Goal: Information Seeking & Learning: Learn about a topic

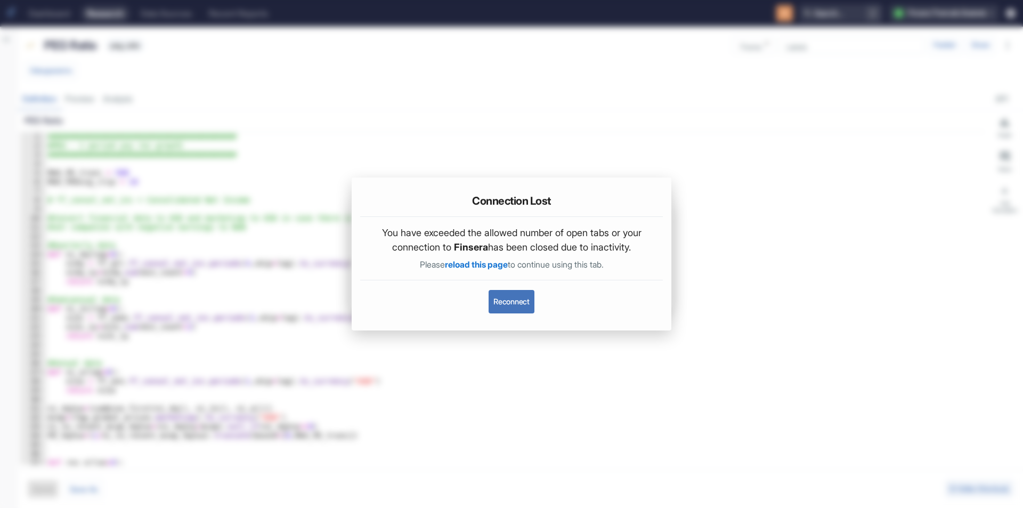
click at [521, 299] on button "Reconnect" at bounding box center [511, 301] width 45 height 23
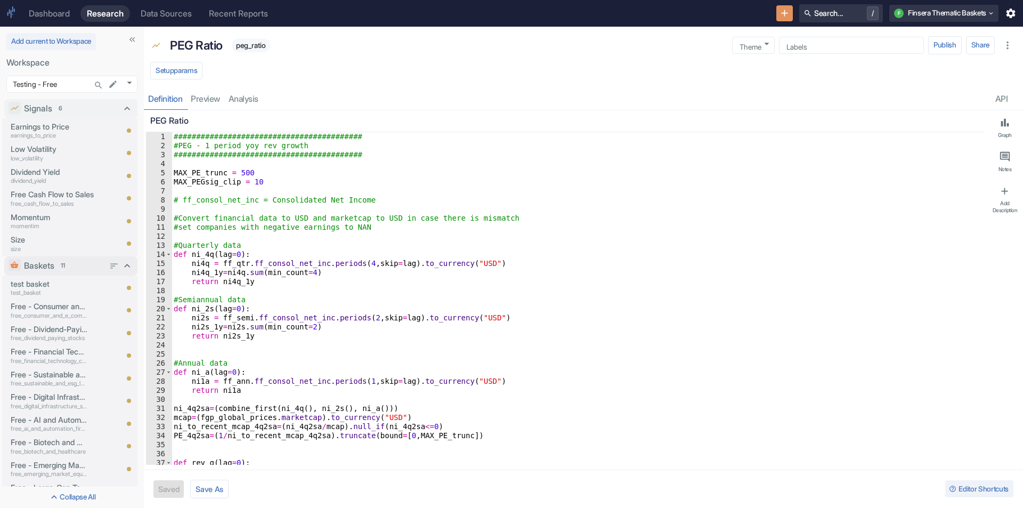
scroll to position [40, 0]
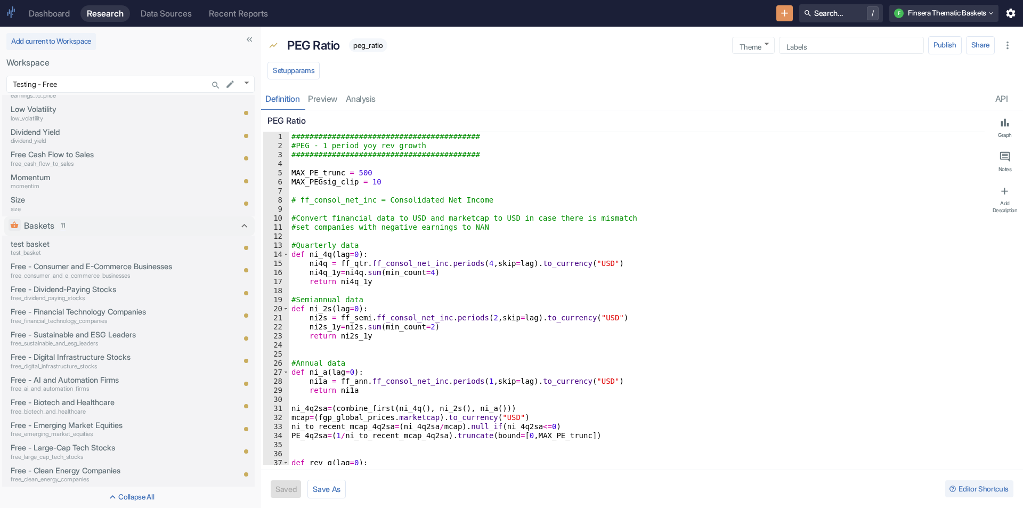
drag, startPoint x: 144, startPoint y: 242, endPoint x: 261, endPoint y: 245, distance: 117.3
type textarea "x"
click at [120, 282] on div "Free - Dividend-Paying Stocks free_dividend_paying_stocks" at bounding box center [105, 293] width 198 height 22
click at [115, 295] on p "free_dividend_paying_stocks" at bounding box center [108, 298] width 194 height 9
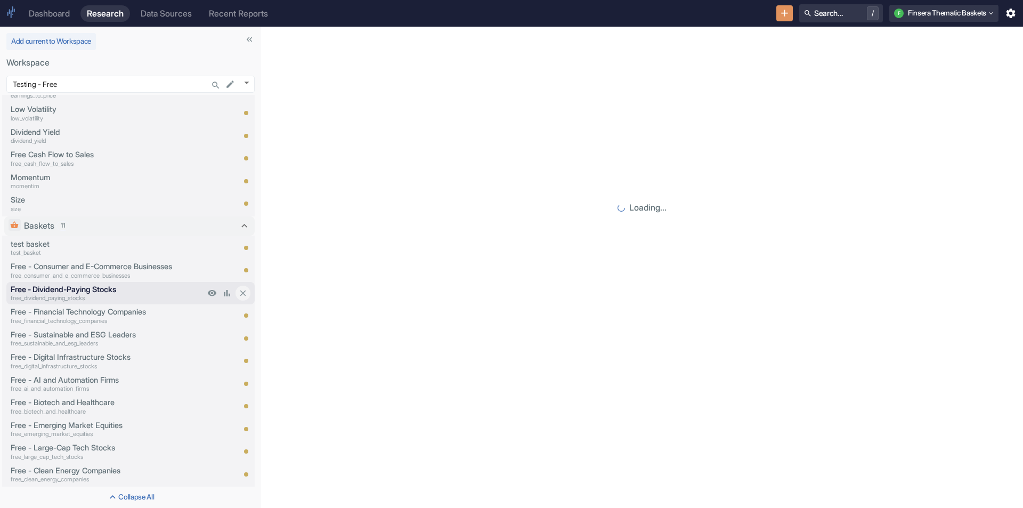
scroll to position [17, 0]
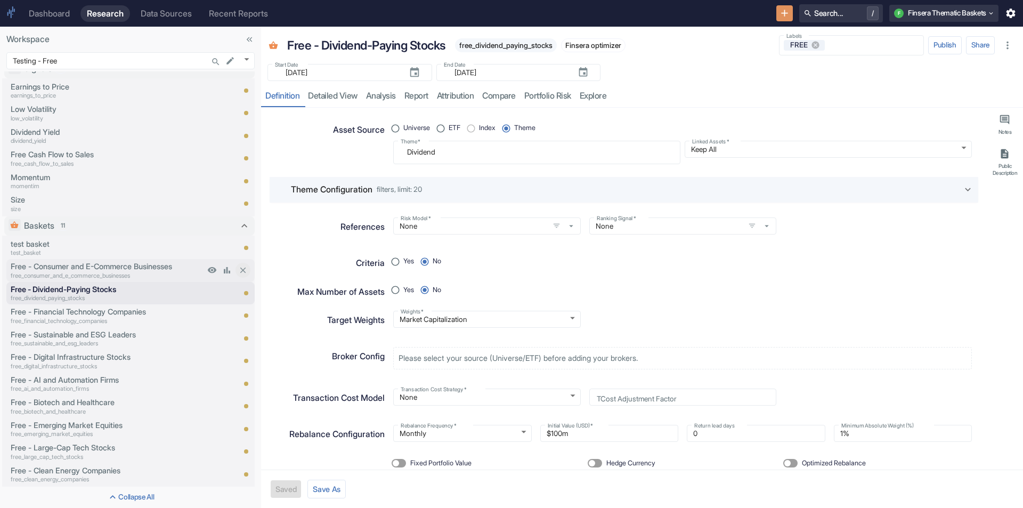
type textarea "x"
click at [246, 59] on body "Dashboard Research Data Sources Recent Reports Search... / F Finsera Thematic B…" at bounding box center [511, 254] width 1023 height 508
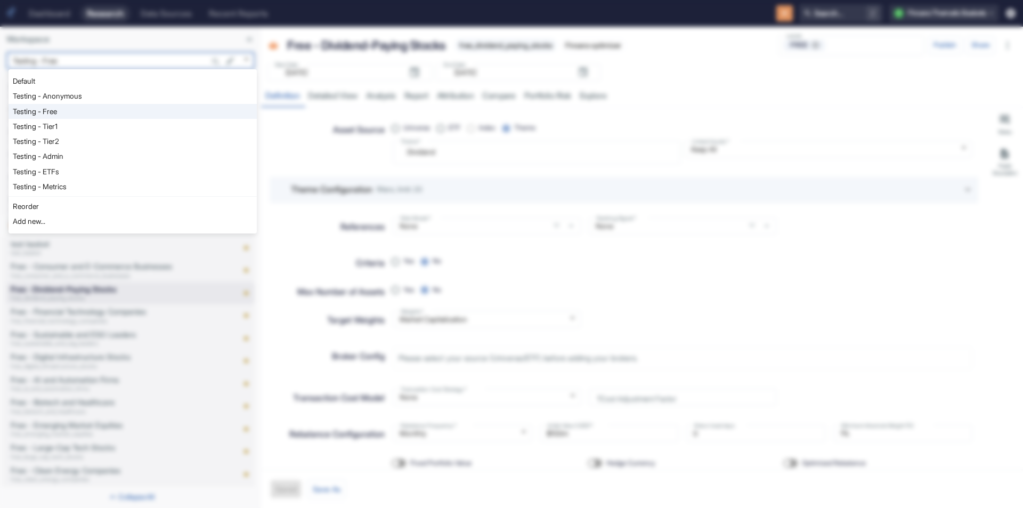
click at [110, 158] on li "Testing - Admin" at bounding box center [133, 156] width 248 height 15
type input "1130"
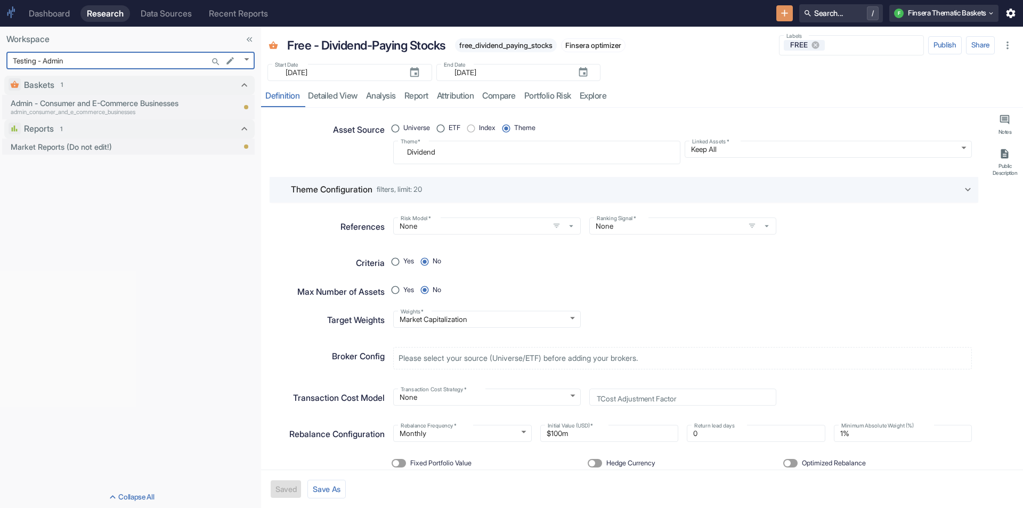
scroll to position [0, 0]
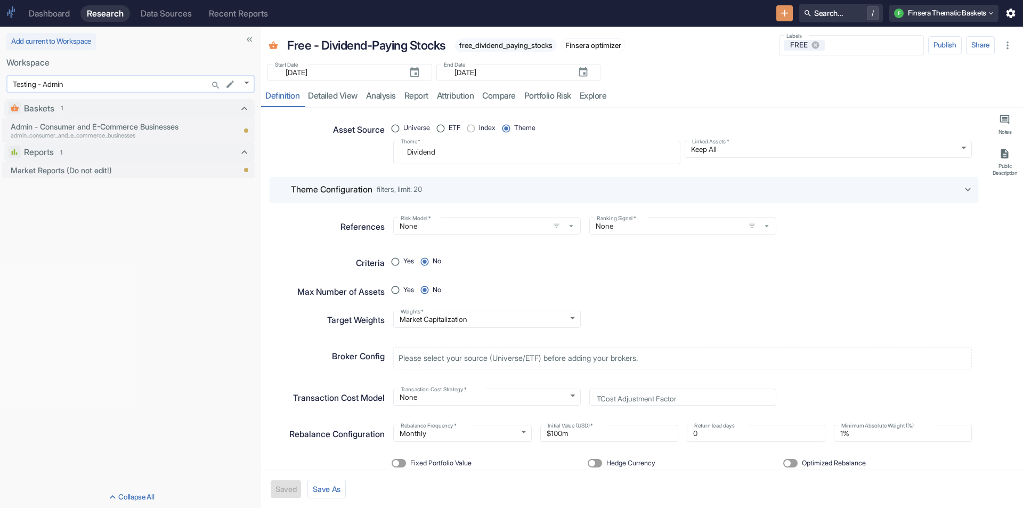
click at [245, 79] on body "Dashboard Research Data Sources Recent Reports Search... / F Finsera Thematic B…" at bounding box center [511, 254] width 1023 height 508
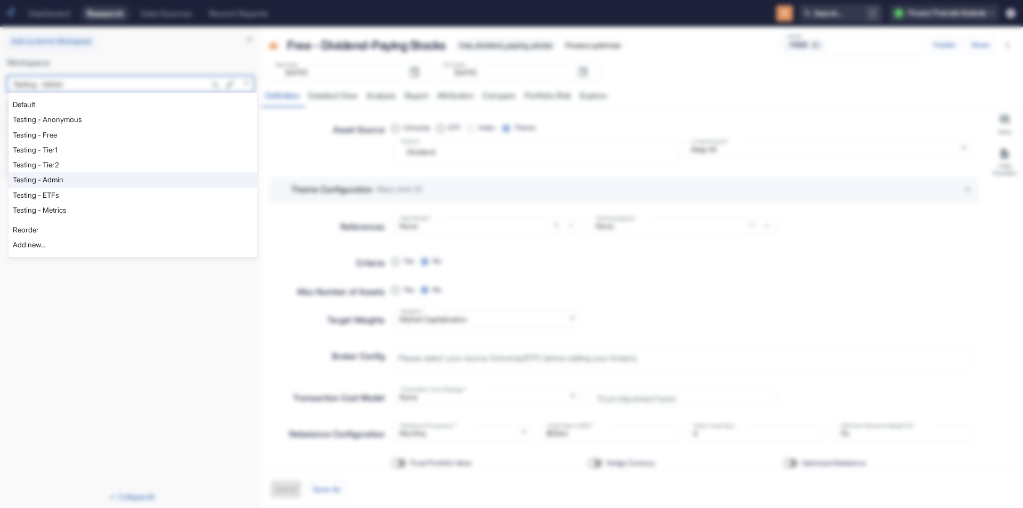
type textarea "x"
click at [88, 209] on li "Testing - Metrics" at bounding box center [133, 209] width 248 height 15
type input "1153"
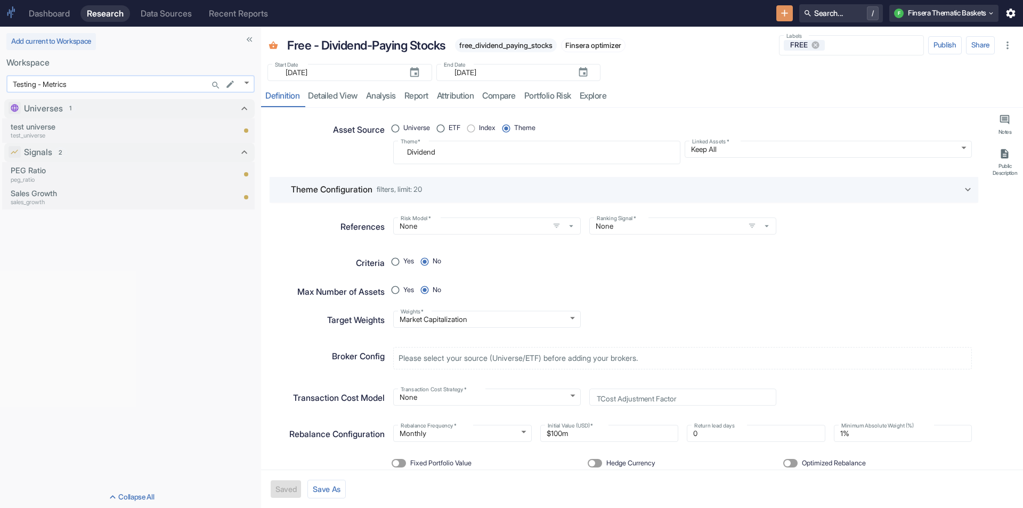
click at [249, 83] on body "Dashboard Research Data Sources Recent Reports Search... / F Finsera Thematic B…" at bounding box center [511, 254] width 1023 height 508
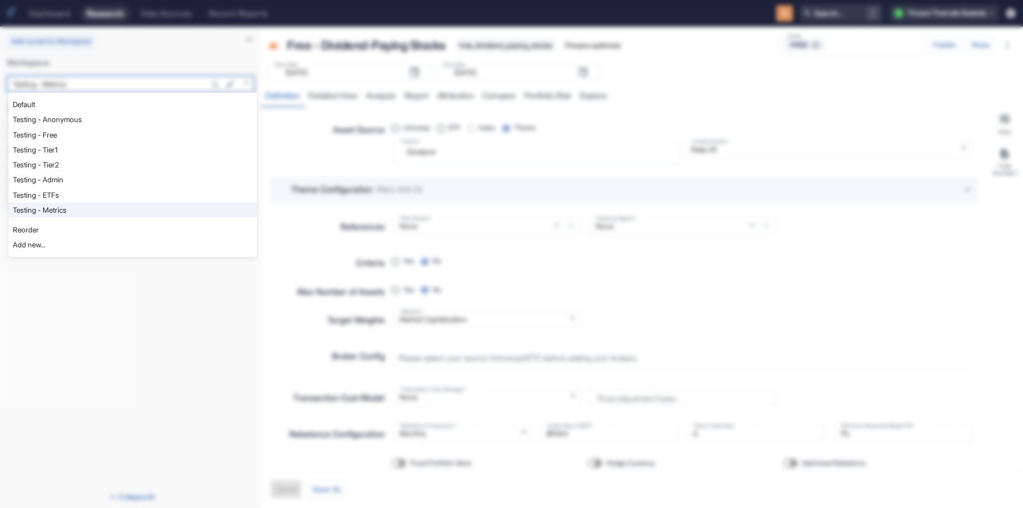
type textarea "x"
click at [74, 139] on li "Testing - Free" at bounding box center [133, 134] width 248 height 15
type input "1127"
type textarea "x"
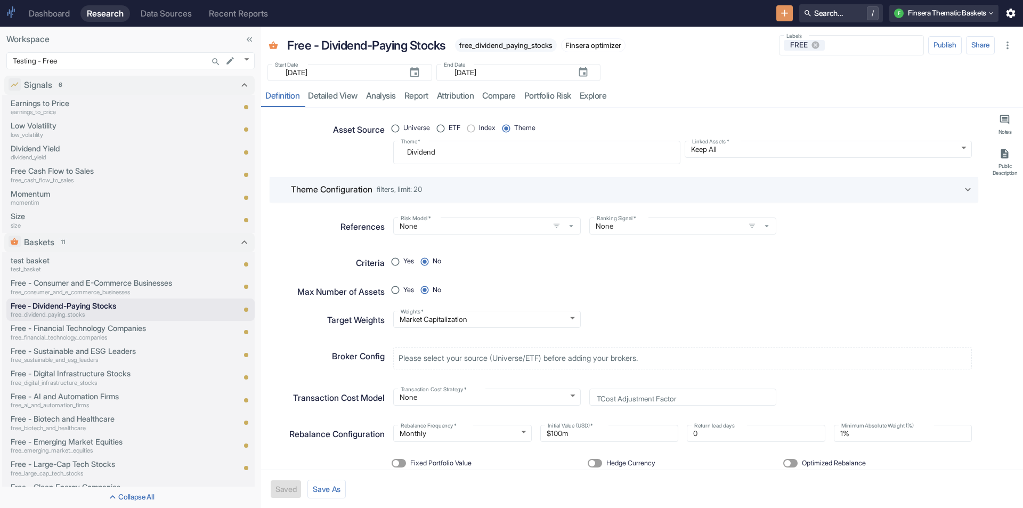
click at [408, 186] on span "filters, limit: 20" at bounding box center [399, 189] width 45 height 7
radio input "true"
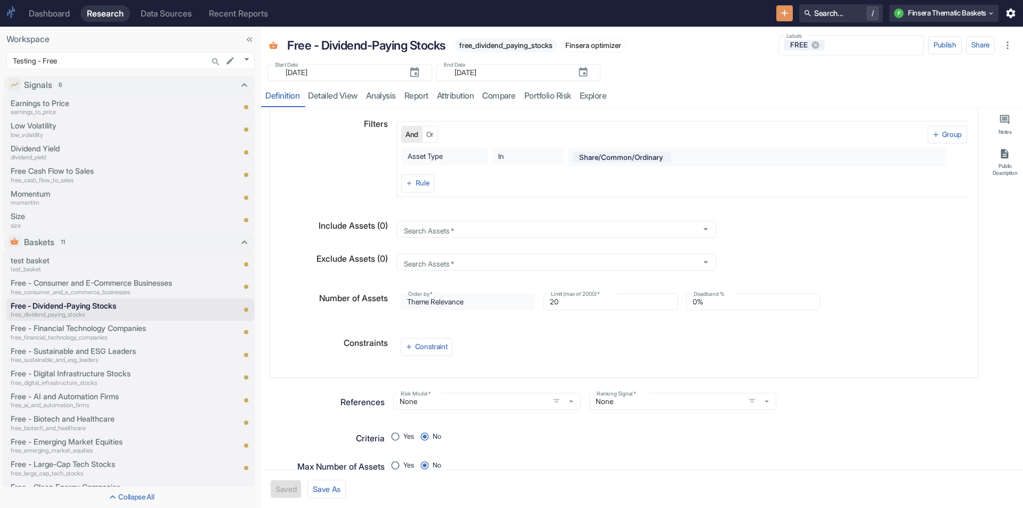
scroll to position [107, 0]
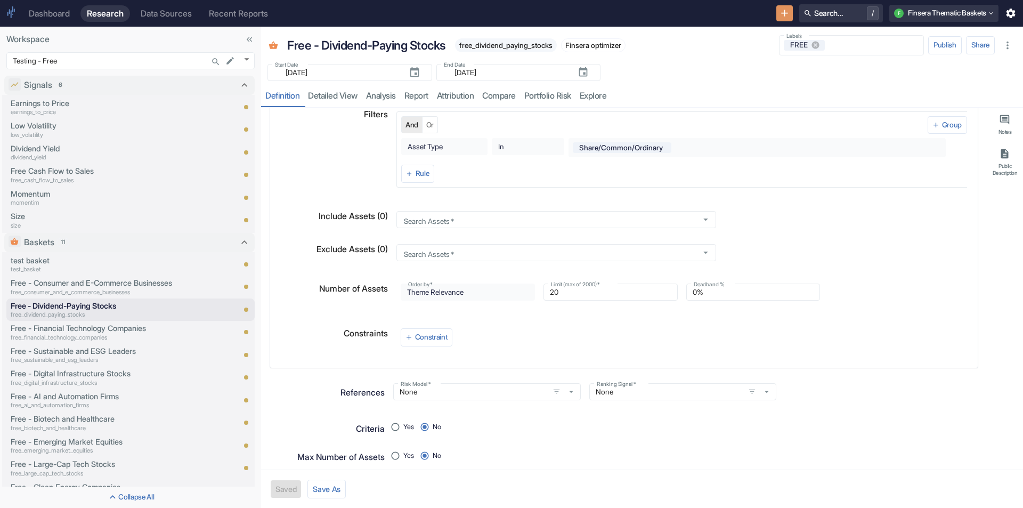
type textarea "x"
drag, startPoint x: 568, startPoint y: 293, endPoint x: 538, endPoint y: 295, distance: 30.4
click at [538, 295] on div "Limit (max of 2000)   * 20 Limit (max of 2000)   *" at bounding box center [606, 288] width 143 height 26
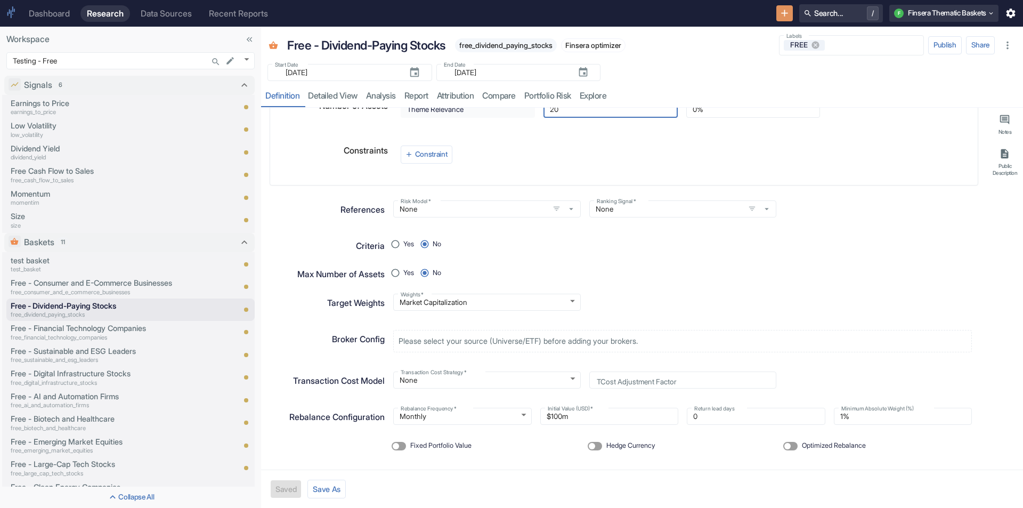
scroll to position [300, 0]
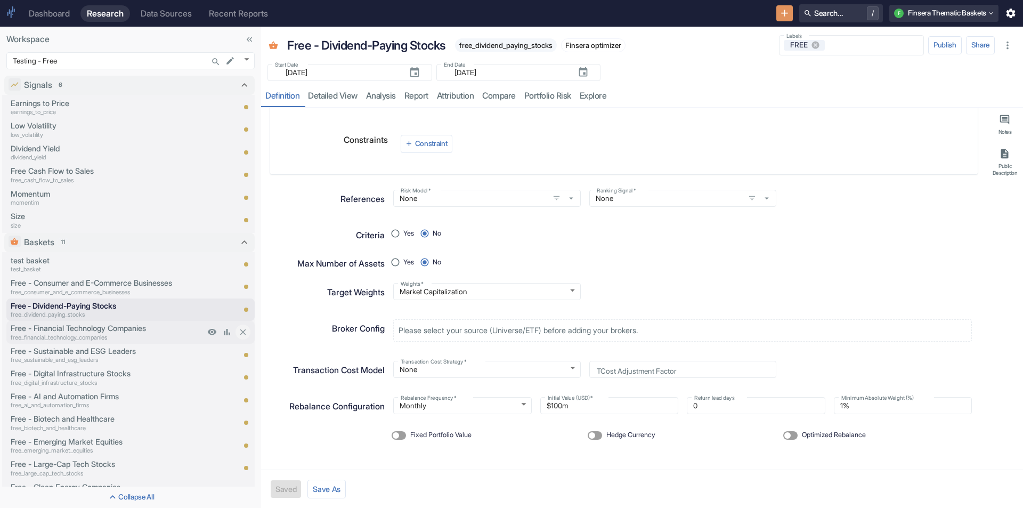
click at [88, 330] on p "Free - Financial Technology Companies" at bounding box center [108, 328] width 194 height 12
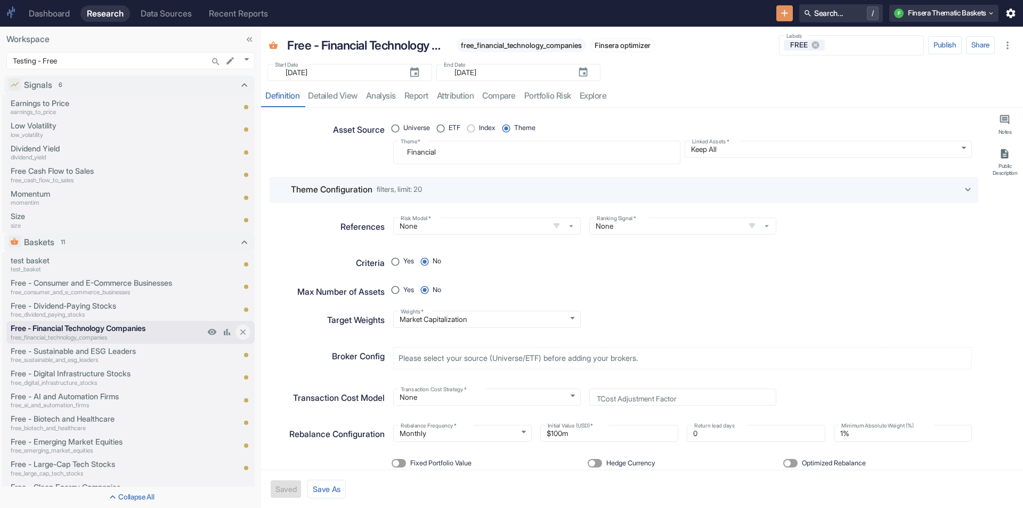
type textarea "x"
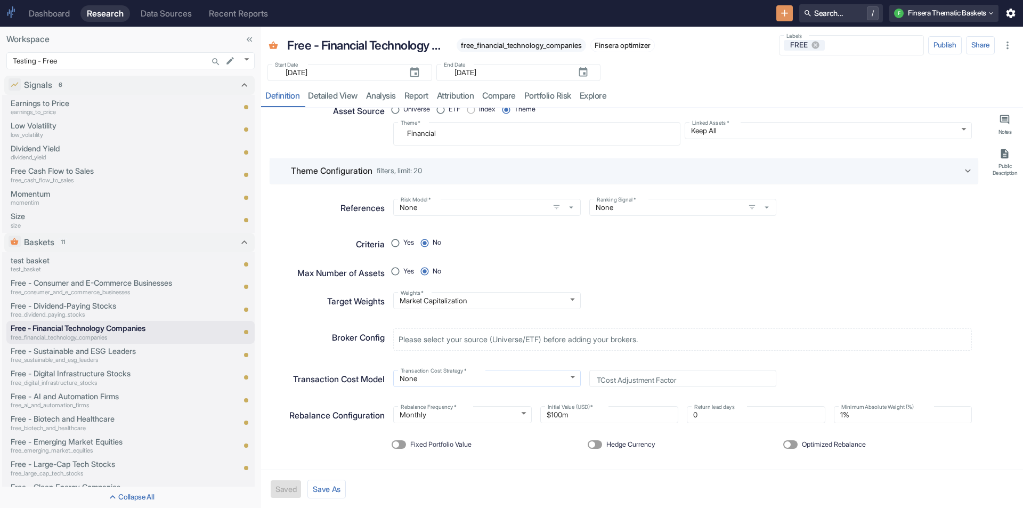
scroll to position [28, 0]
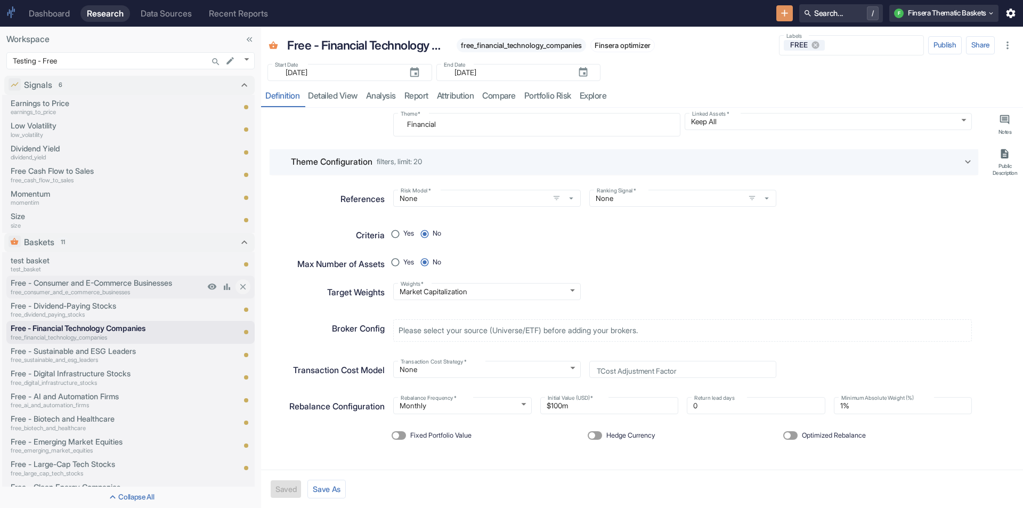
click at [102, 289] on p "free_consumer_and_e_commerce_businesses" at bounding box center [108, 292] width 194 height 9
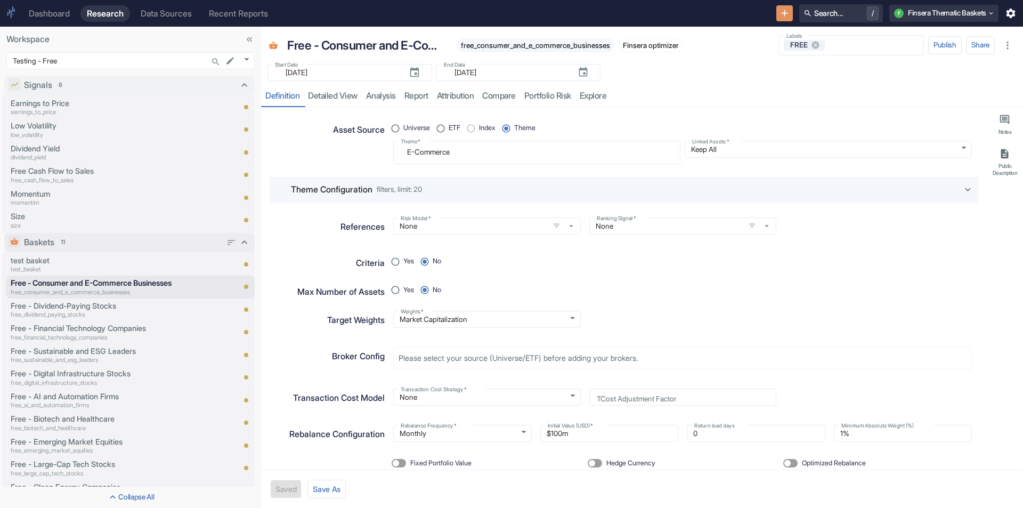
type textarea "x"
click at [247, 58] on body "Dashboard Research Data Sources Recent Reports Search... / F Finsera Thematic B…" at bounding box center [511, 254] width 1023 height 508
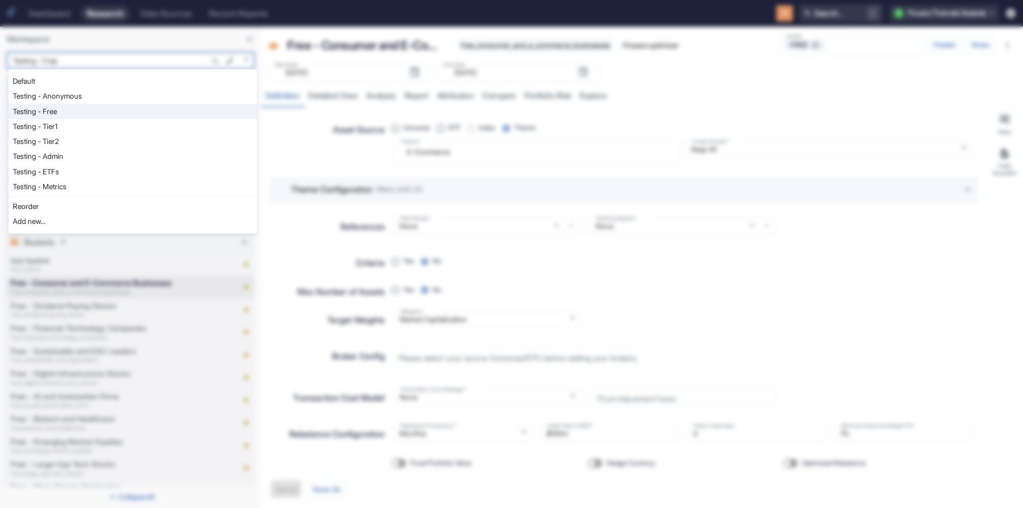
click at [716, 75] on div at bounding box center [511, 254] width 1023 height 508
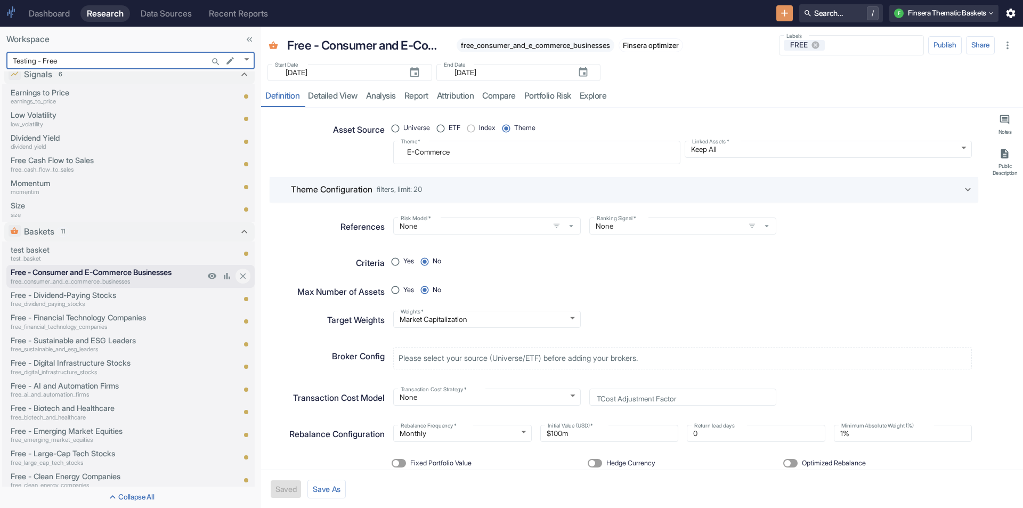
scroll to position [17, 0]
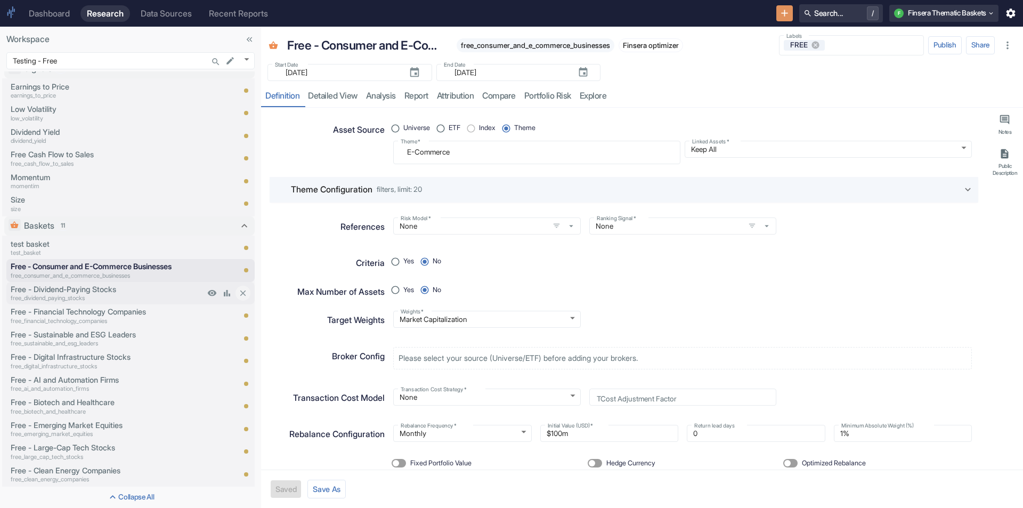
click at [94, 289] on p "Free - Dividend-Paying Stocks" at bounding box center [108, 289] width 194 height 12
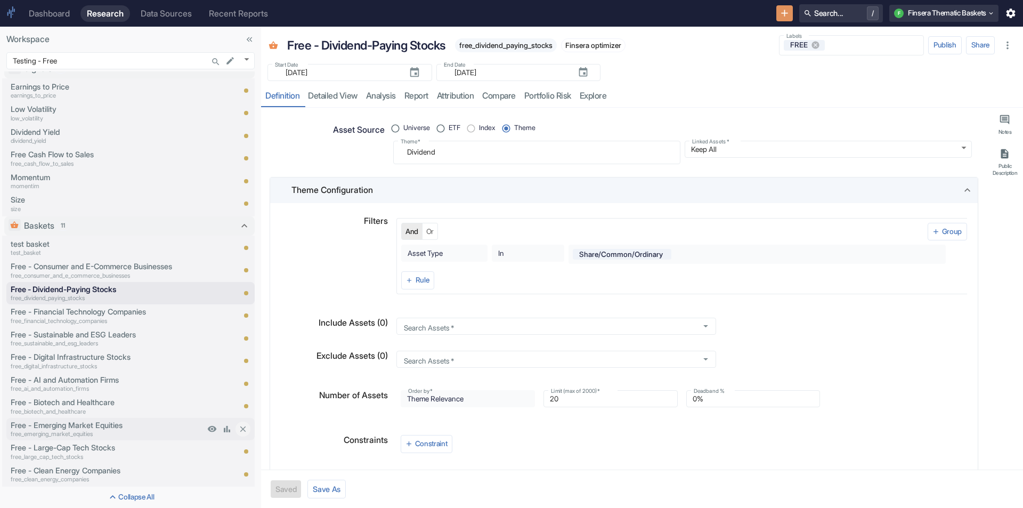
type textarea "x"
click at [102, 430] on p "free_emerging_market_equities" at bounding box center [108, 433] width 194 height 9
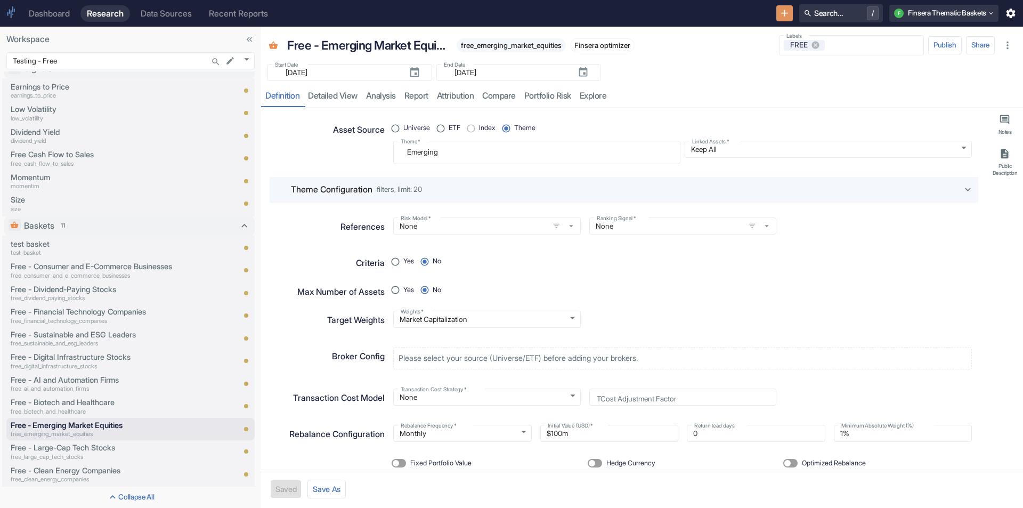
type textarea "x"
click at [56, 10] on div "Dashboard" at bounding box center [49, 14] width 41 height 10
